Goal: Task Accomplishment & Management: Manage account settings

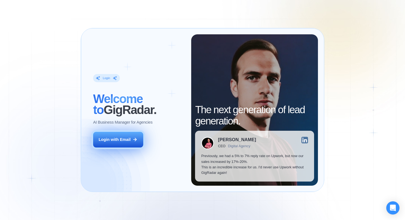
click at [104, 137] on div "Login with Email" at bounding box center [115, 140] width 32 height 6
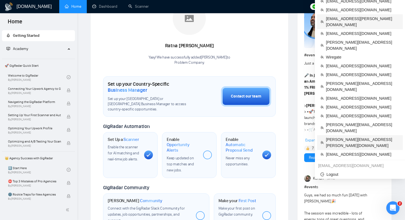
scroll to position [98, 0]
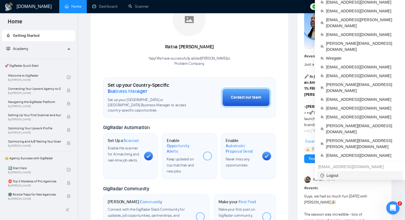
click at [328, 173] on span "Logout" at bounding box center [359, 176] width 79 height 6
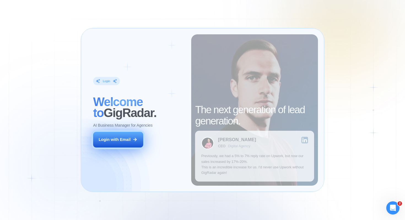
click at [126, 137] on button "Login with Email" at bounding box center [118, 140] width 50 height 16
